Goal: Find specific page/section: Find specific page/section

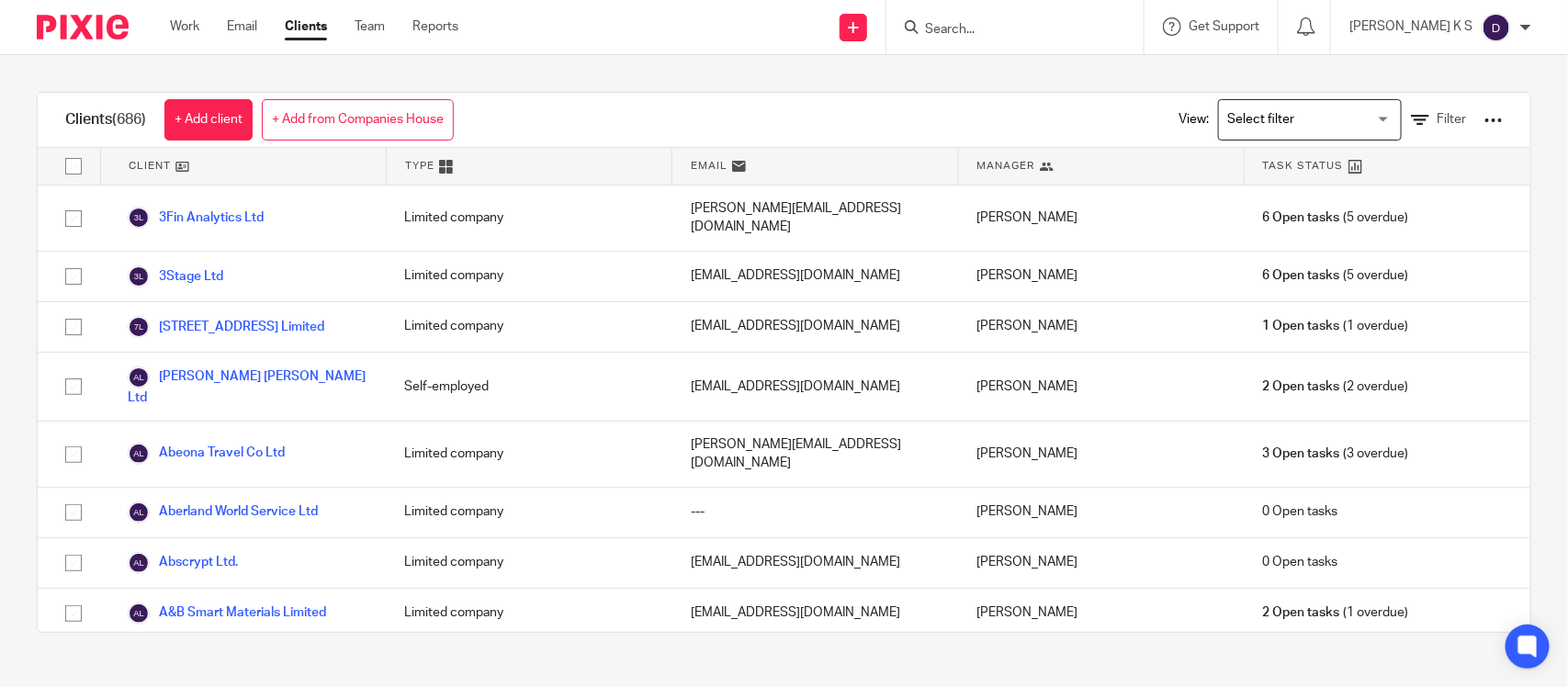
click at [1048, 23] on input "Search" at bounding box center [1005, 30] width 165 height 17
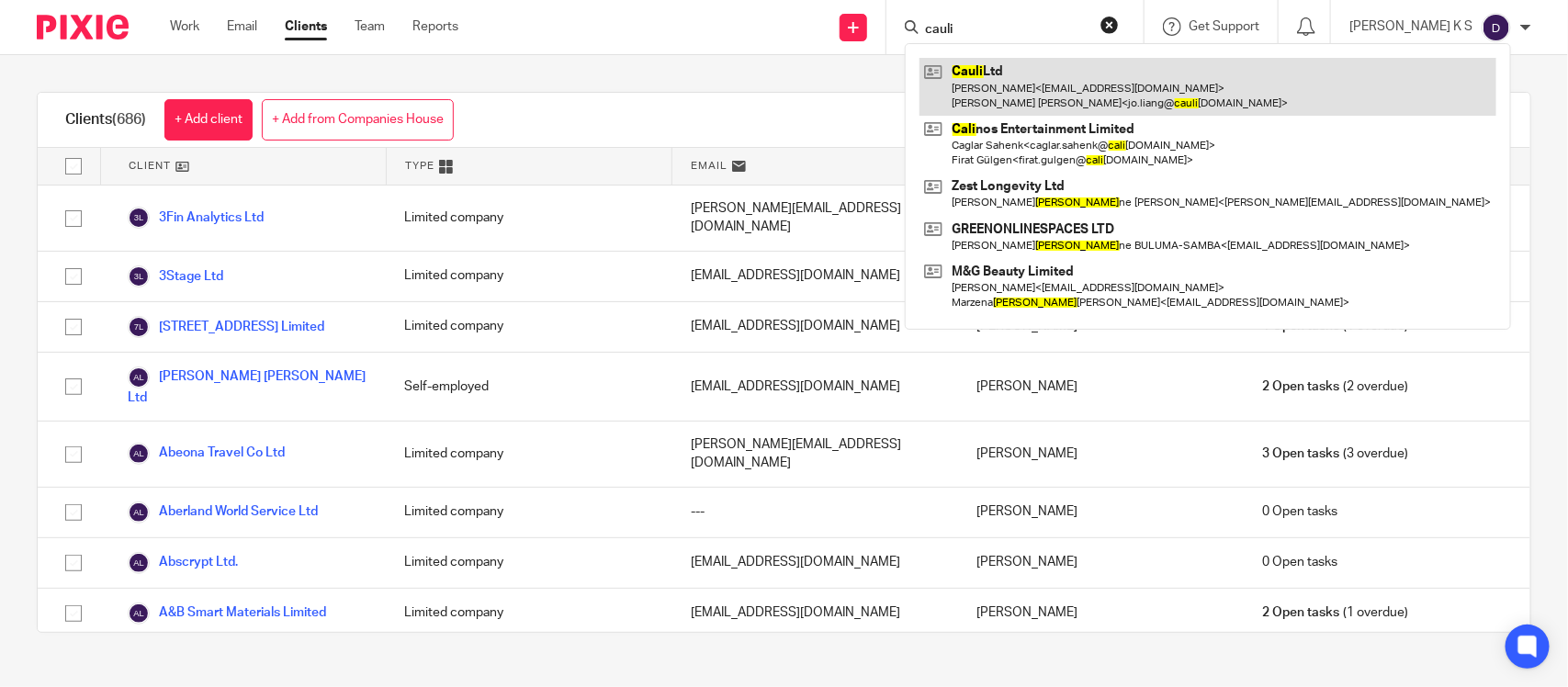
type input "cauli"
click at [1048, 80] on link at bounding box center [1207, 86] width 577 height 57
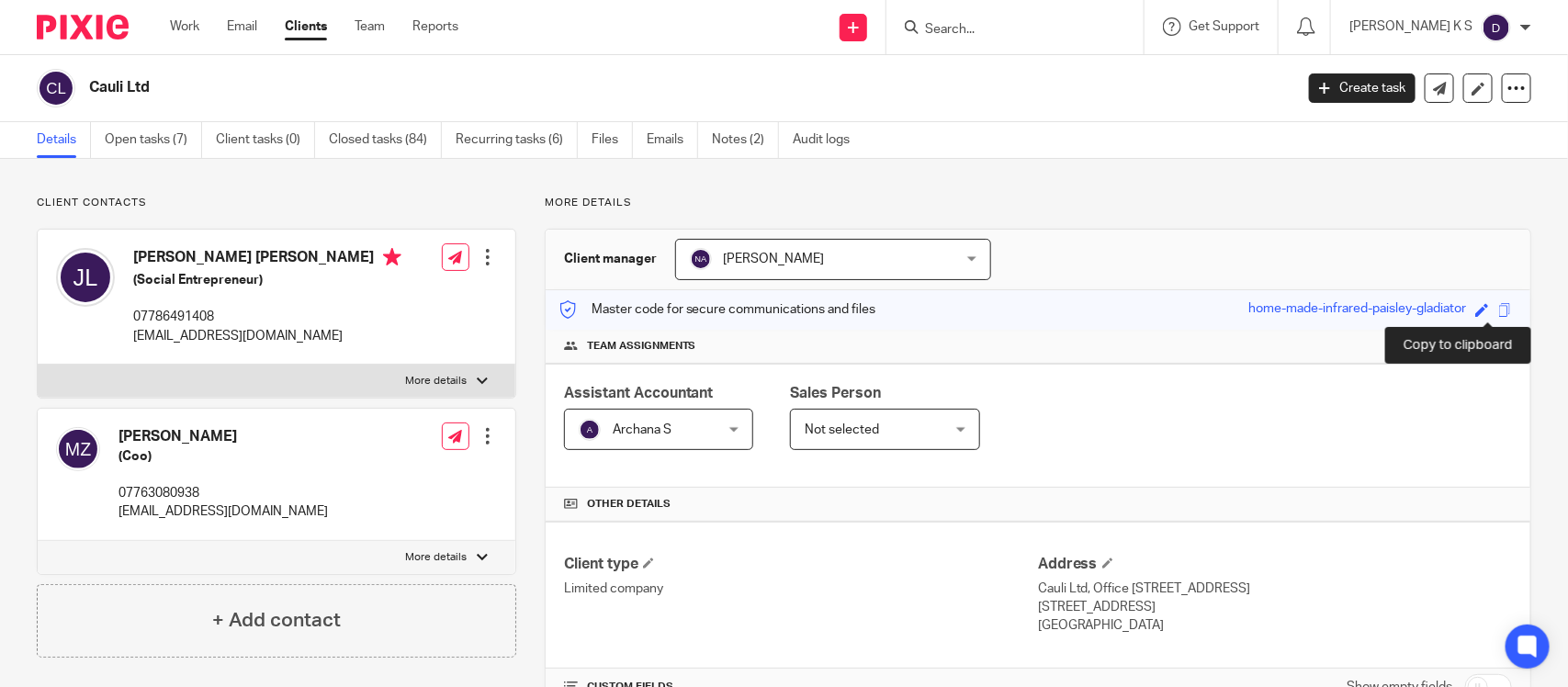
click at [1498, 313] on span at bounding box center [1504, 310] width 14 height 14
